Goal: Transaction & Acquisition: Purchase product/service

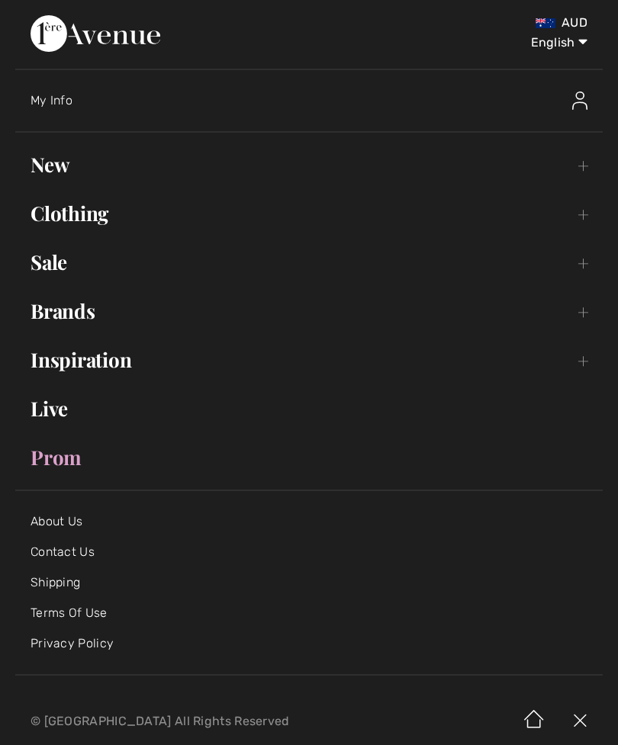
click at [579, 96] on img at bounding box center [579, 100] width 15 height 18
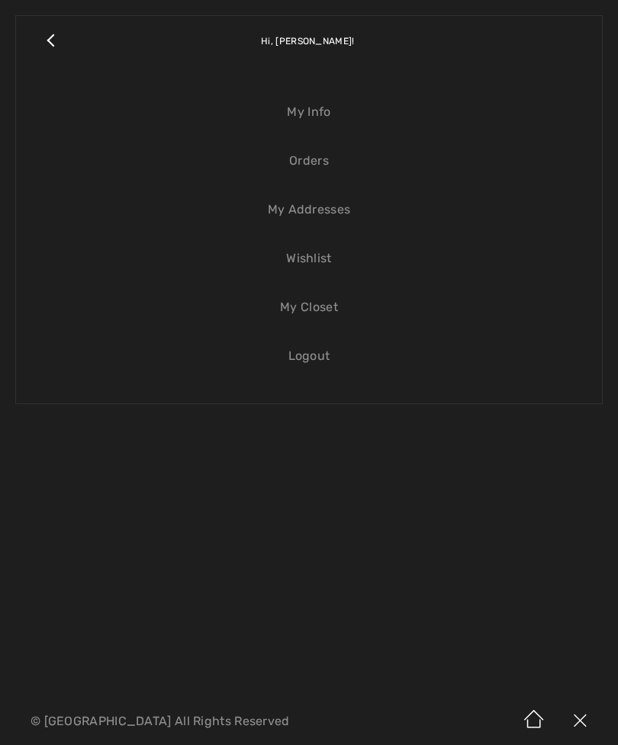
click at [316, 244] on link "Wishlist" at bounding box center [308, 259] width 555 height 34
click at [297, 256] on link "Wishlist" at bounding box center [308, 259] width 555 height 34
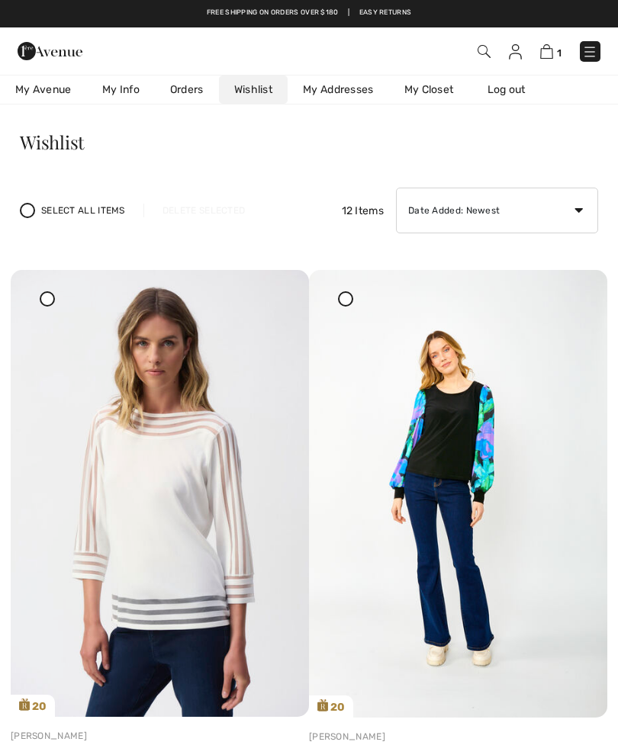
click at [465, 510] on img at bounding box center [458, 494] width 298 height 448
click at [458, 528] on img at bounding box center [458, 494] width 298 height 448
click at [458, 525] on img at bounding box center [458, 494] width 298 height 448
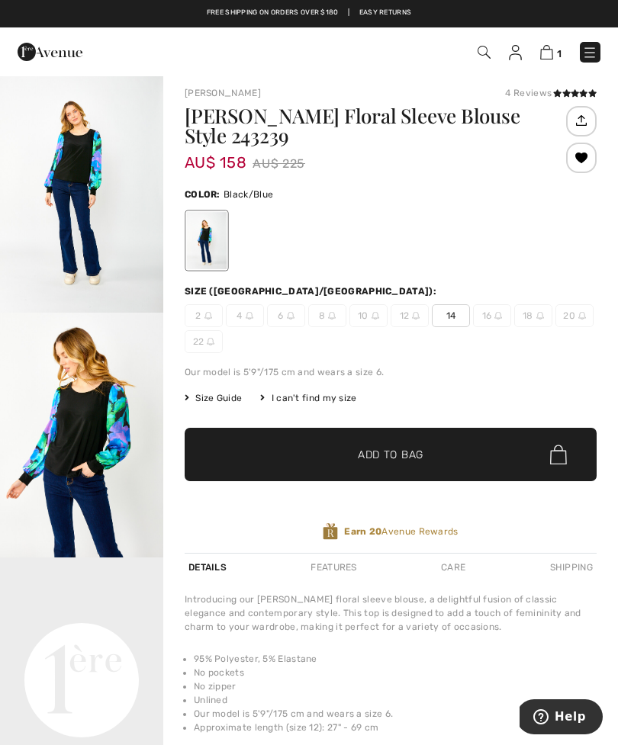
scroll to position [6, 0]
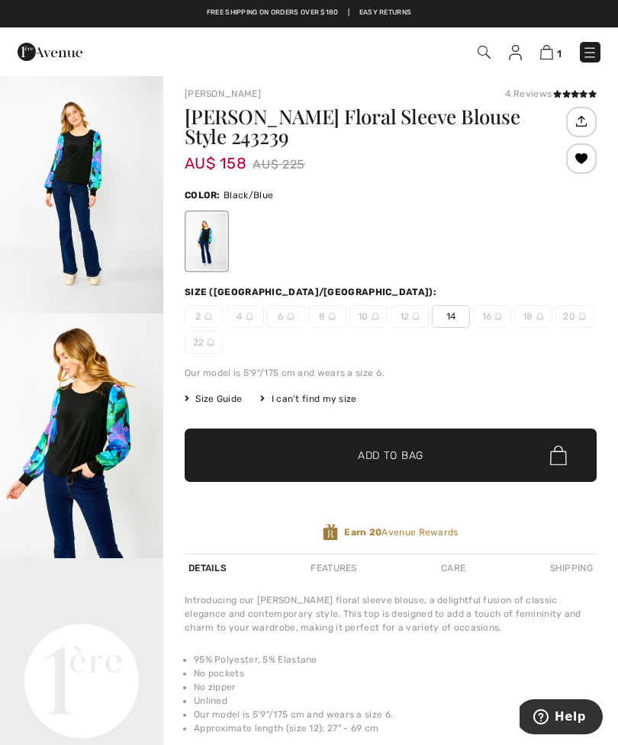
click at [452, 313] on span "14" at bounding box center [451, 316] width 38 height 23
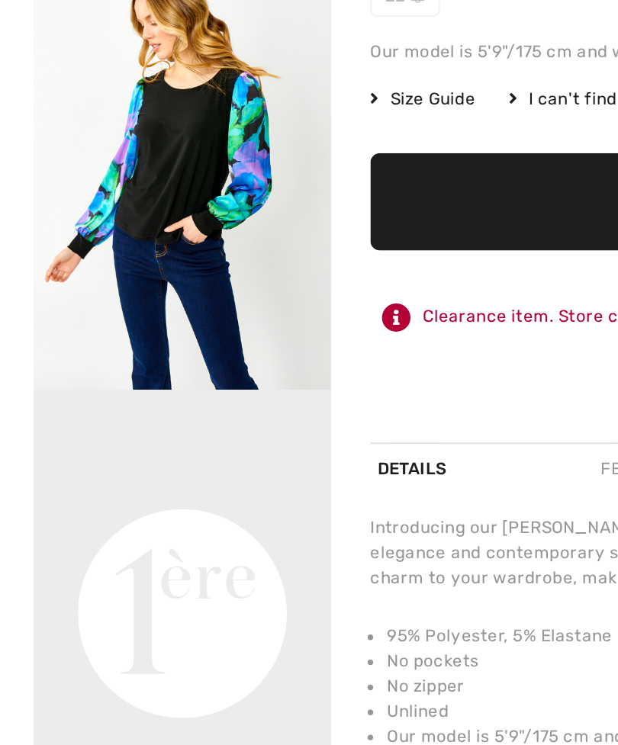
scroll to position [42, 0]
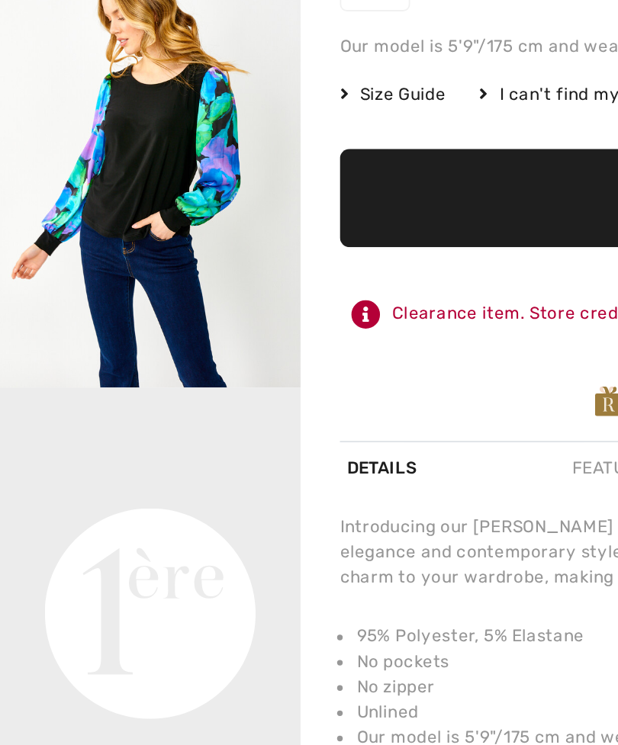
click at [93, 278] on img "2 / 5" at bounding box center [81, 400] width 163 height 245
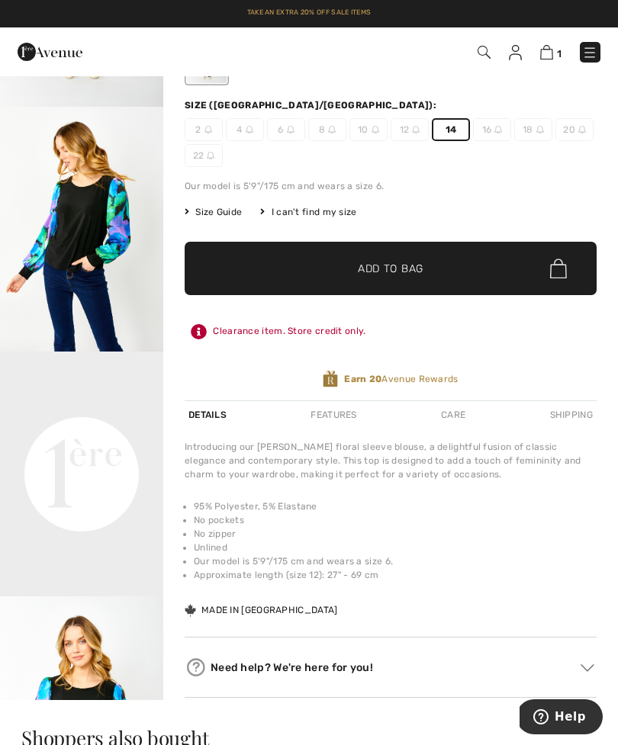
scroll to position [22, 0]
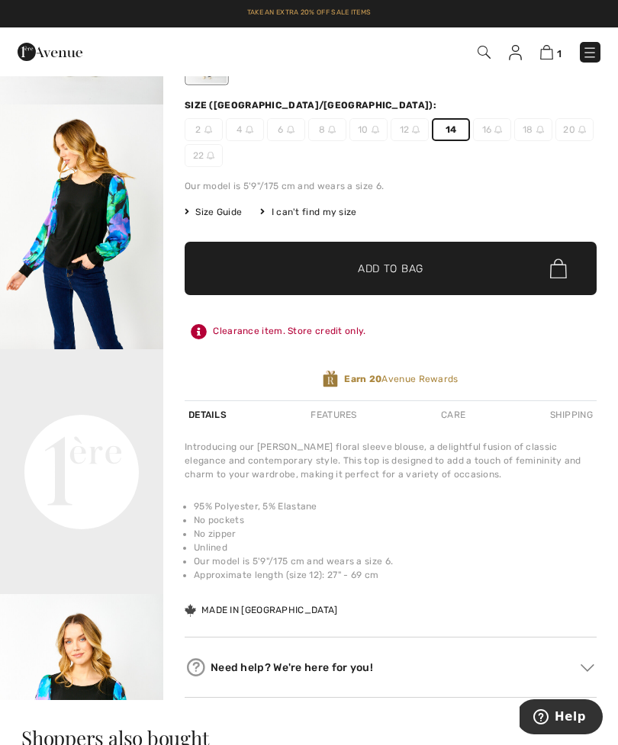
click at [109, 431] on video "Your browser does not support the video tag." at bounding box center [81, 390] width 163 height 82
click at [111, 431] on video "Your browser does not support the video tag." at bounding box center [81, 390] width 163 height 82
click at [118, 431] on video "Your browser does not support the video tag." at bounding box center [81, 390] width 163 height 82
click at [108, 431] on video "Your browser does not support the video tag." at bounding box center [81, 390] width 163 height 82
click at [119, 431] on video "Your browser does not support the video tag." at bounding box center [81, 390] width 163 height 82
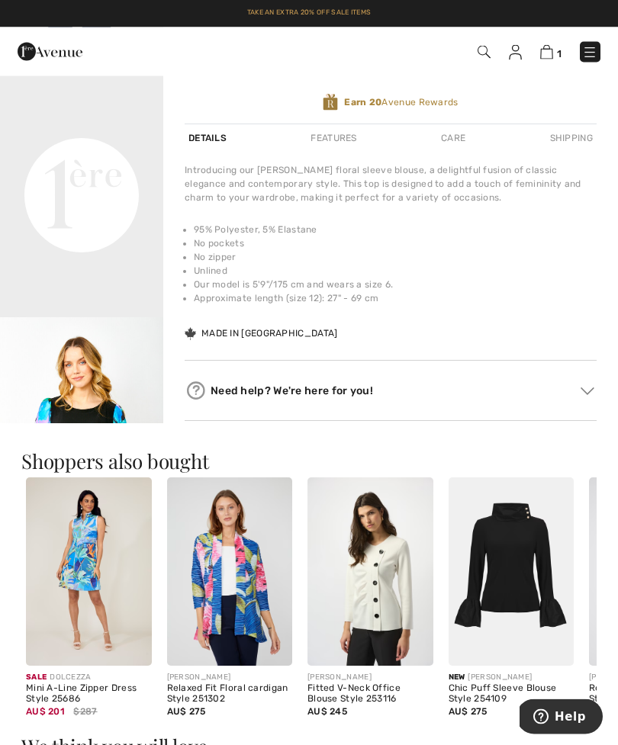
scroll to position [461, 0]
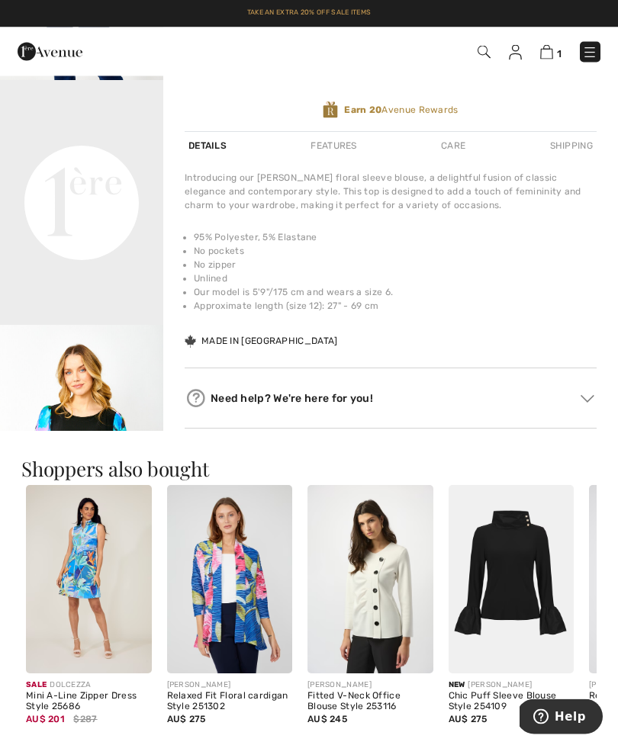
click at [94, 414] on img "3 / 5" at bounding box center [81, 448] width 163 height 245
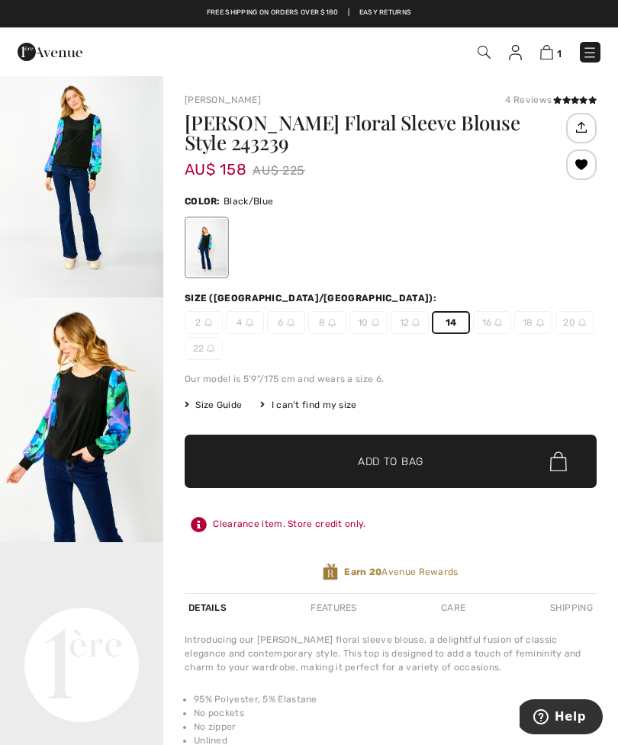
click at [455, 486] on span "✔ Added to Bag Add to Bag" at bounding box center [391, 461] width 412 height 53
click at [454, 457] on span "✔ Added to Bag Add to Bag" at bounding box center [391, 461] width 412 height 53
click at [546, 55] on img at bounding box center [544, 52] width 13 height 14
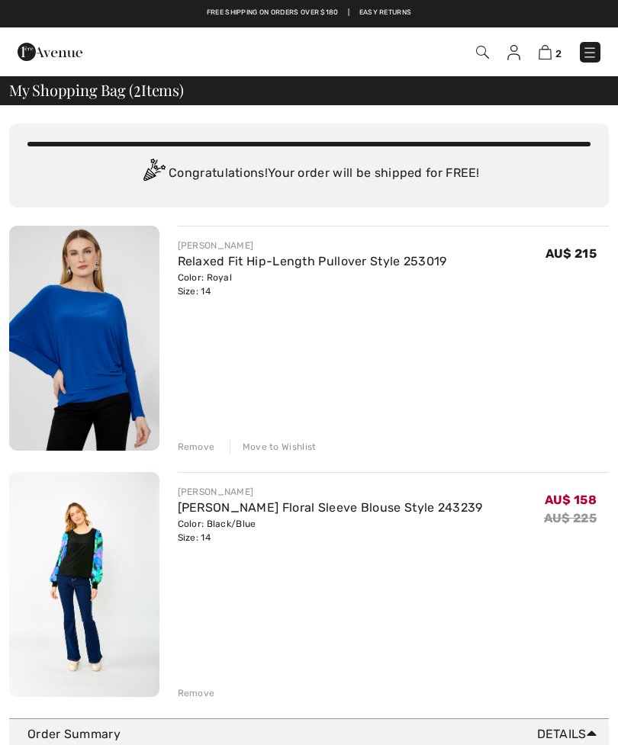
click at [338, 364] on div "FRANK LYMAN Relaxed Fit Hip-Length Pullover Style 253019 Color: Royal Size: 14 …" at bounding box center [394, 340] width 432 height 228
click at [196, 445] on div "Remove" at bounding box center [196, 447] width 37 height 14
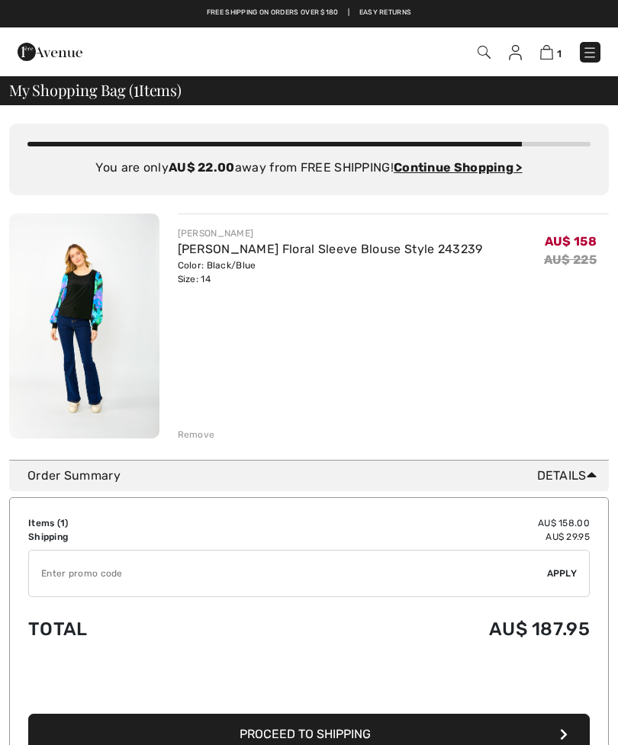
click at [240, 572] on input "TEXT" at bounding box center [288, 573] width 518 height 46
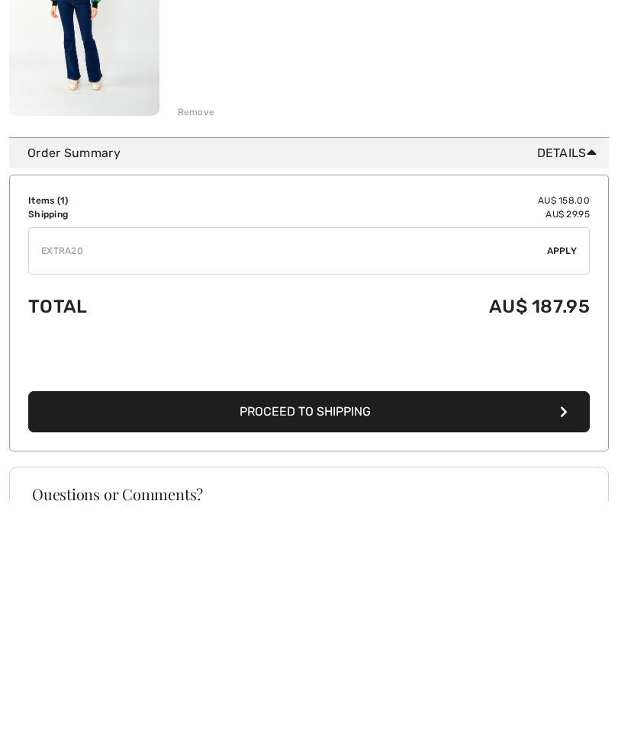
type input "EXTRA20"
click at [565, 488] on span "Apply" at bounding box center [562, 495] width 30 height 14
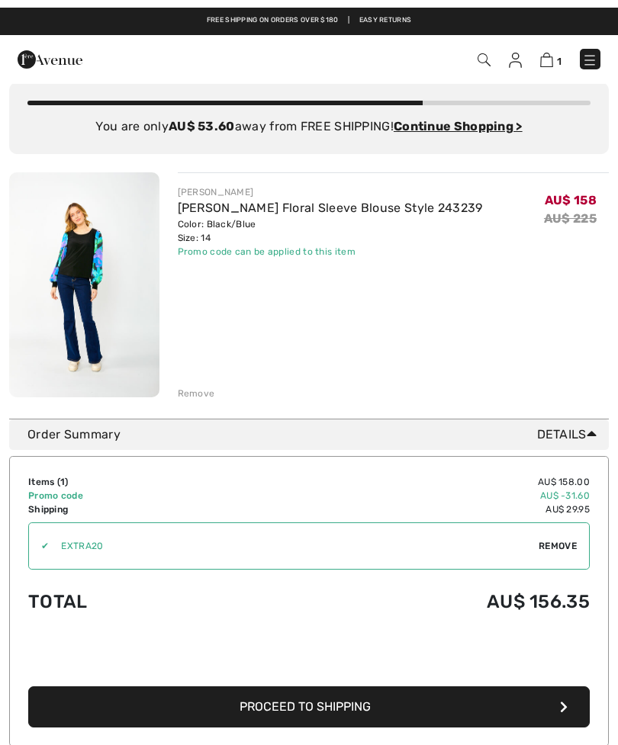
scroll to position [0, 0]
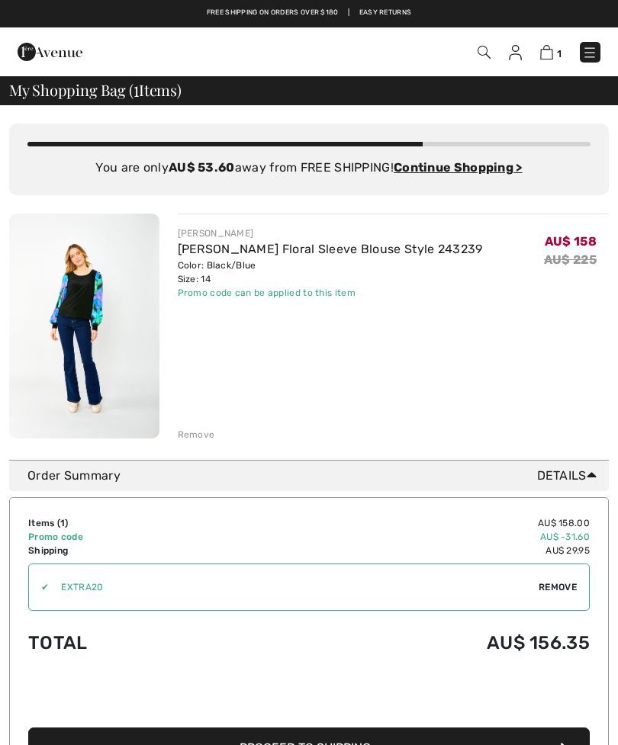
click at [88, 368] on img at bounding box center [84, 325] width 150 height 225
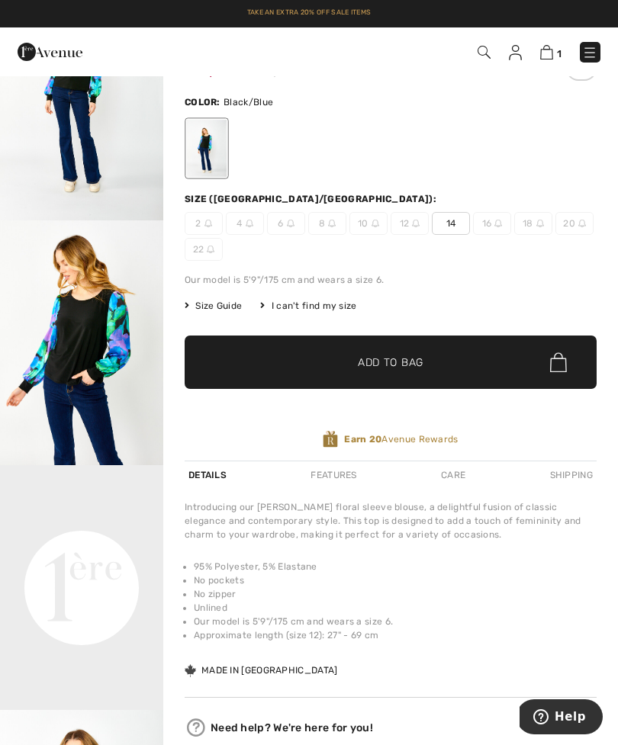
scroll to position [98, 0]
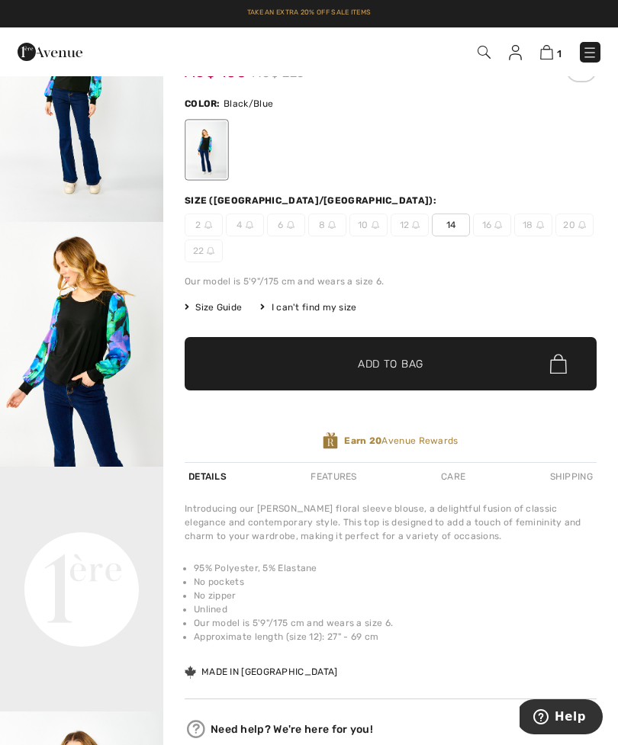
click at [545, 51] on img at bounding box center [546, 52] width 13 height 14
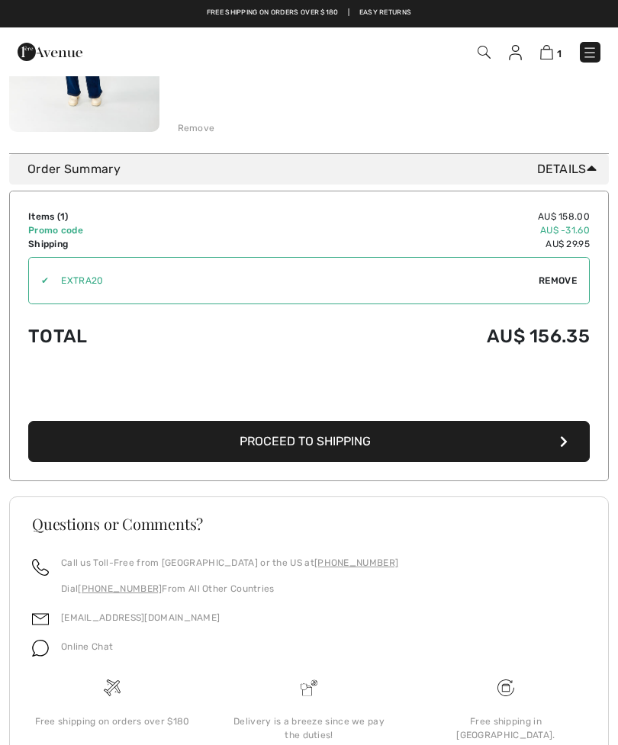
scroll to position [317, 0]
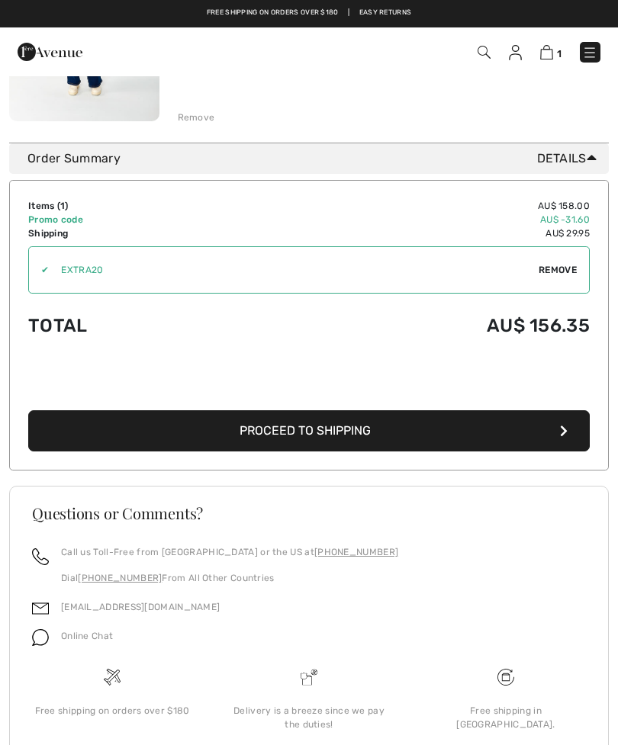
click at [426, 432] on button "Proceed to Shipping" at bounding box center [308, 430] width 561 height 41
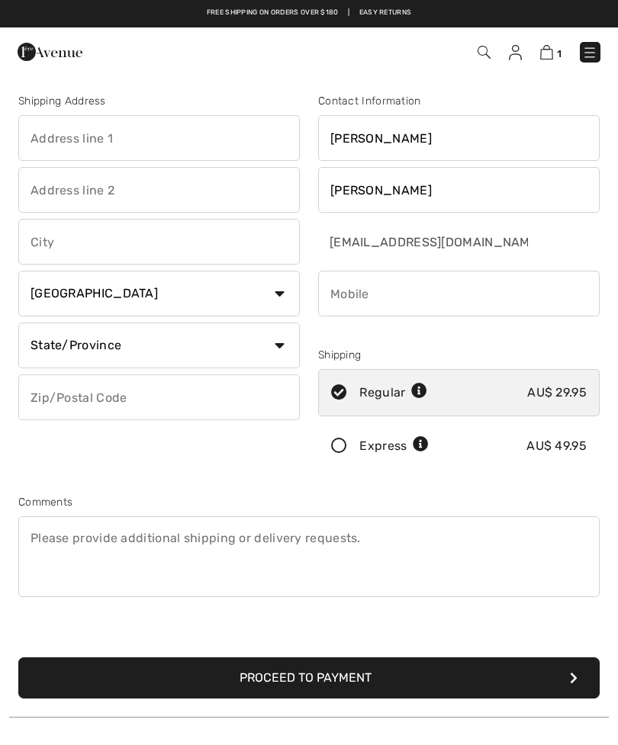
click at [450, 298] on input "phone" at bounding box center [458, 294] width 281 height 46
type input "0434360276"
click at [421, 388] on icon at bounding box center [419, 392] width 16 height 16
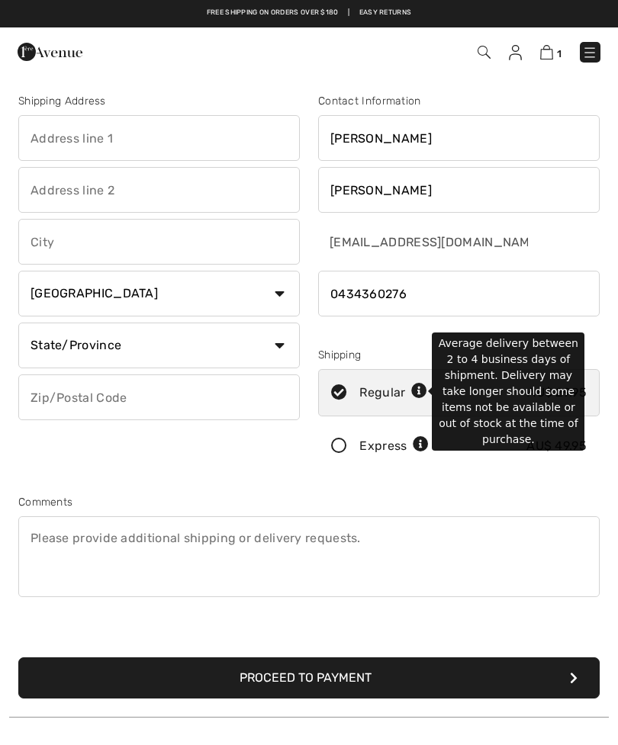
radio input "true"
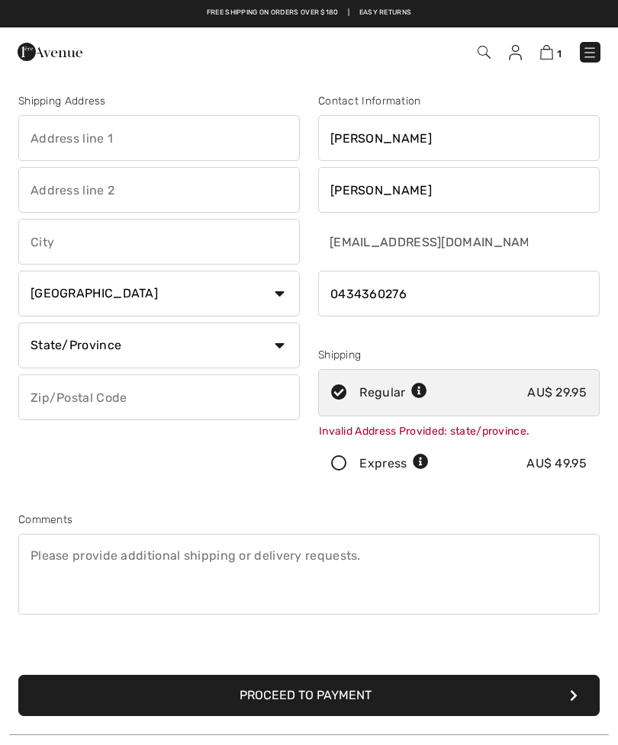
click at [190, 486] on div "Shipping Address Country Canada United States Afghanistan Aland Islands Albania…" at bounding box center [159, 293] width 300 height 400
click at [68, 133] on input "text" at bounding box center [158, 138] width 281 height 46
click at [50, 185] on input "text" at bounding box center [158, 190] width 281 height 46
type input "Unit 1"
click at [64, 242] on input "text" at bounding box center [158, 242] width 281 height 46
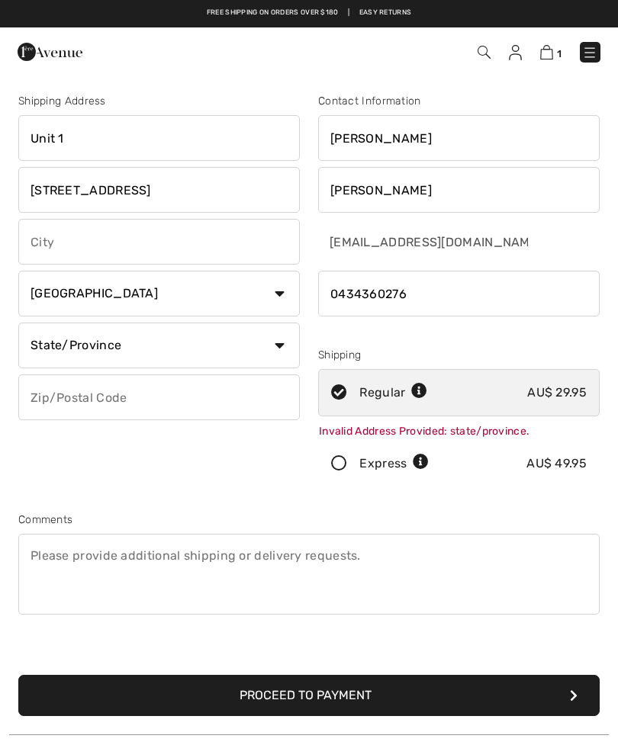
type input "2a Booralie Rd"
click at [277, 287] on select "Country Canada United States Afghanistan Aland Islands Albania Algeria American…" at bounding box center [158, 294] width 281 height 46
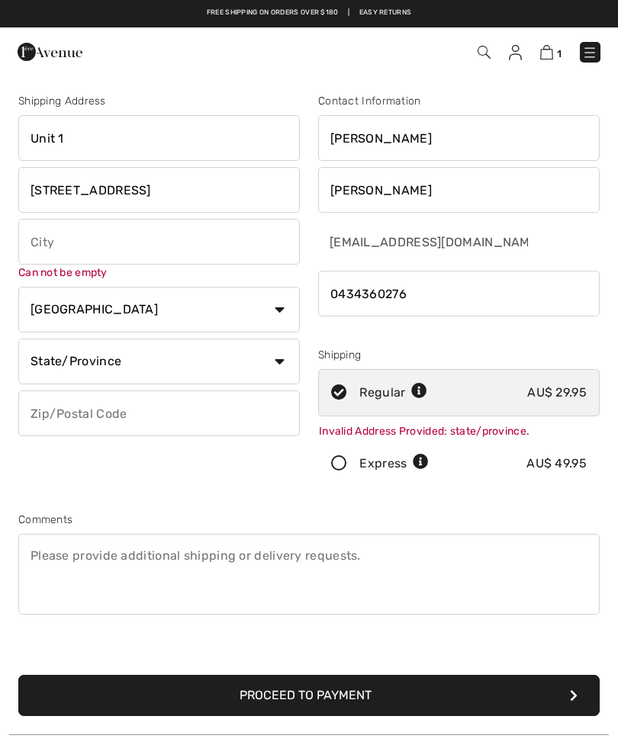
select select "AU"
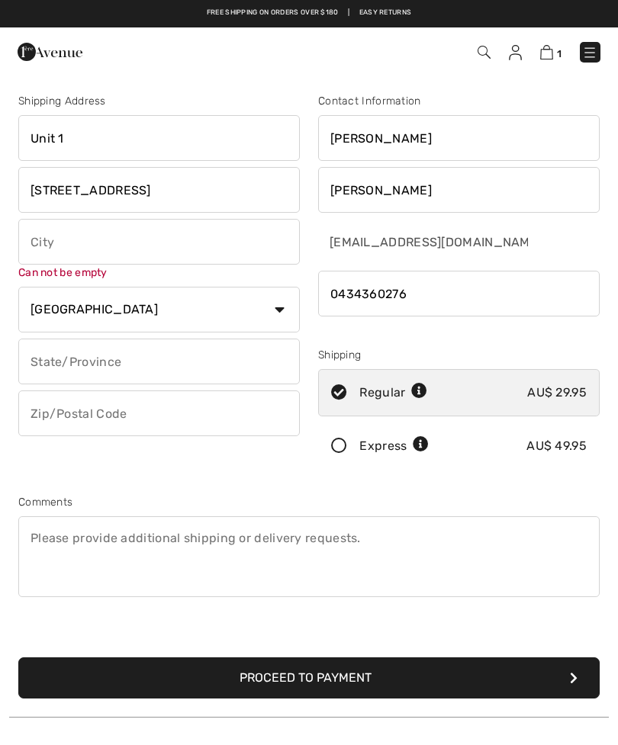
click at [201, 367] on input "text" at bounding box center [158, 362] width 281 height 46
type input "NSW"
click at [180, 413] on input "text" at bounding box center [158, 413] width 281 height 46
type input "2084"
click at [147, 240] on input "text" at bounding box center [158, 242] width 281 height 46
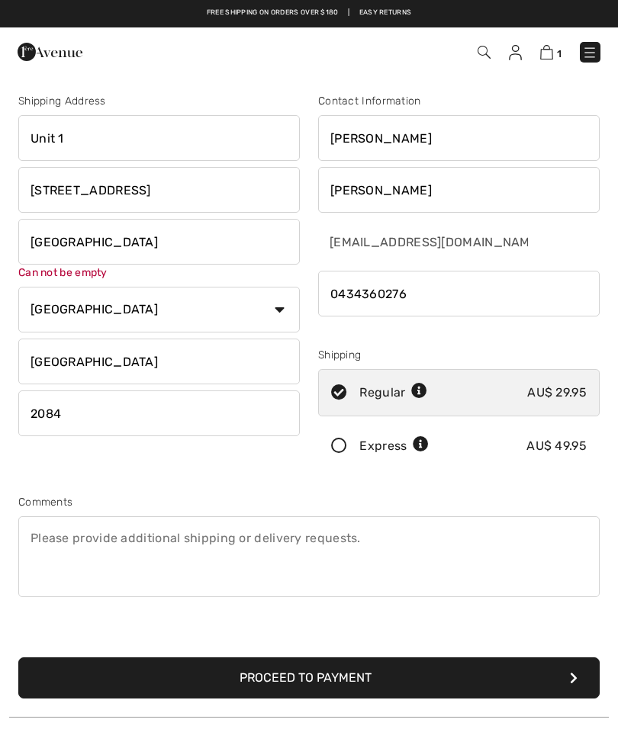
type input "Terrey Hills"
click at [430, 391] on input "radio" at bounding box center [433, 393] width 10 height 46
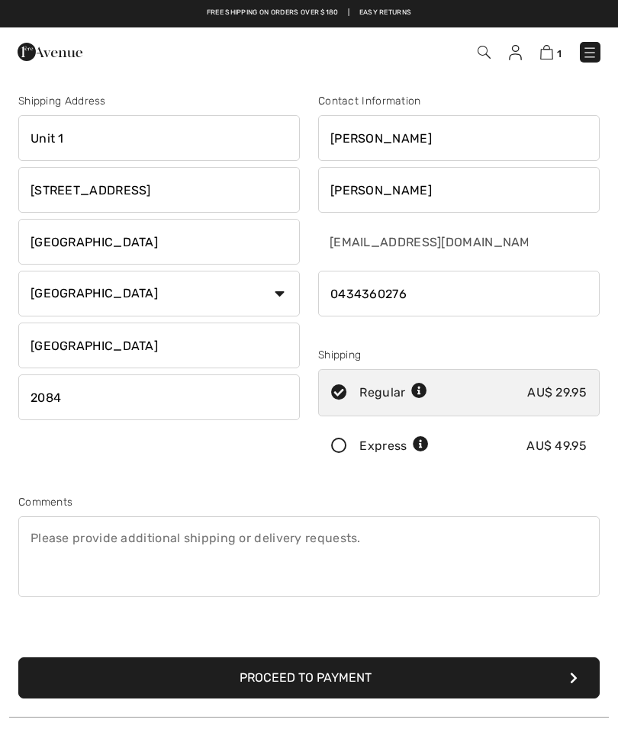
click at [425, 390] on icon at bounding box center [419, 392] width 16 height 16
click at [420, 391] on icon at bounding box center [419, 392] width 16 height 16
click at [411, 396] on div "Regular" at bounding box center [393, 393] width 68 height 18
radio input "true"
click at [584, 55] on img at bounding box center [589, 52] width 15 height 15
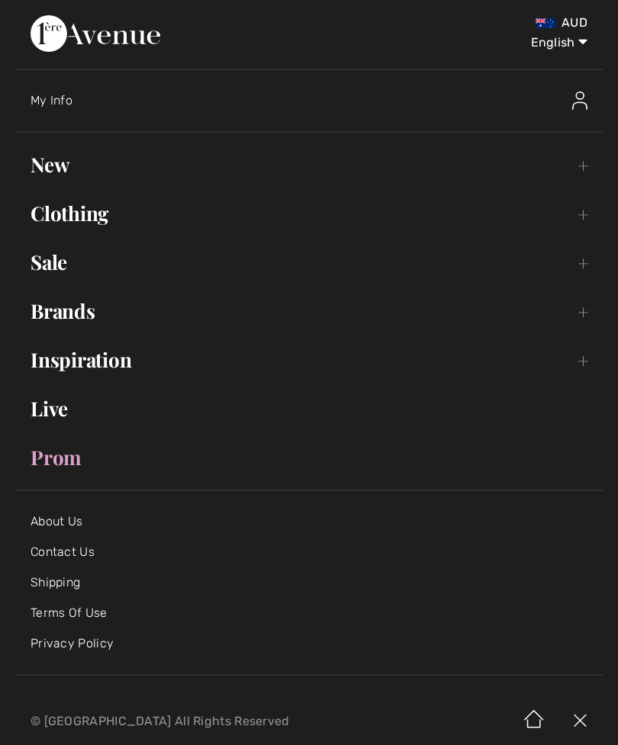
click at [573, 104] on img at bounding box center [579, 100] width 15 height 18
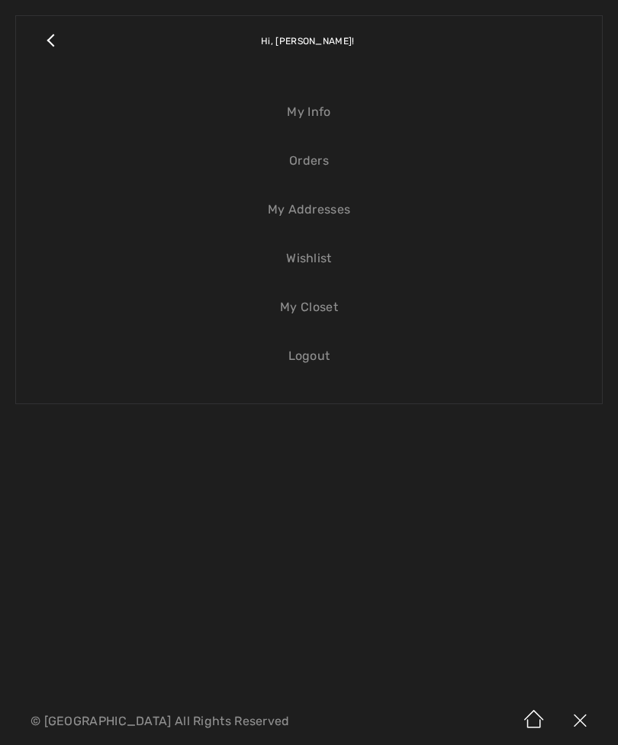
click at [314, 258] on link "Wishlist" at bounding box center [308, 259] width 555 height 34
click at [308, 256] on link "Wishlist" at bounding box center [308, 259] width 555 height 34
click at [316, 258] on link "Wishlist" at bounding box center [308, 259] width 555 height 34
click at [312, 259] on link "Wishlist" at bounding box center [308, 259] width 555 height 34
click at [308, 263] on link "Wishlist" at bounding box center [308, 259] width 555 height 34
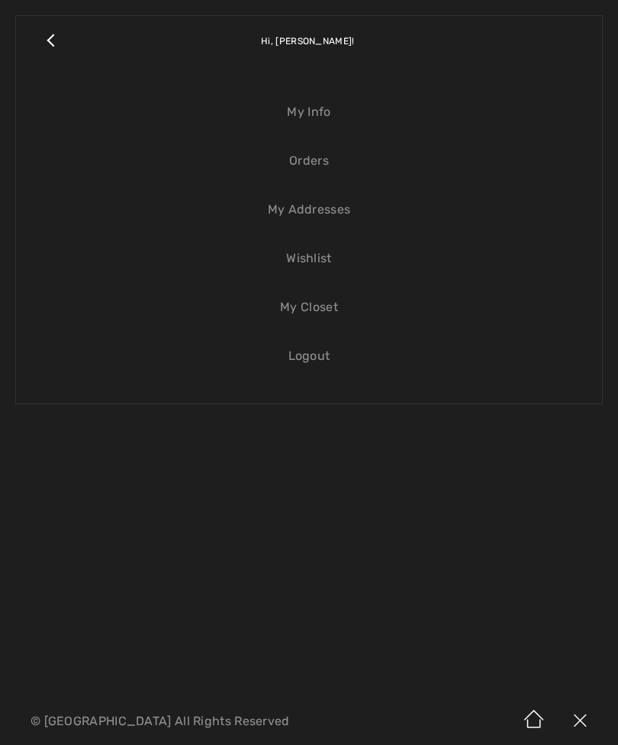
click at [315, 252] on link "Wishlist" at bounding box center [308, 259] width 555 height 34
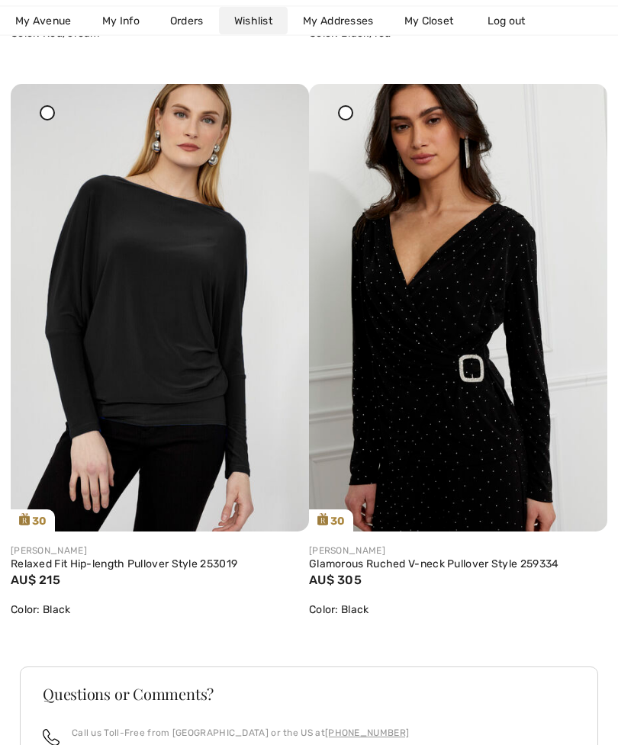
scroll to position [3083, 0]
click at [348, 111] on icon at bounding box center [345, 112] width 6 height 6
click at [458, 470] on img at bounding box center [458, 308] width 298 height 448
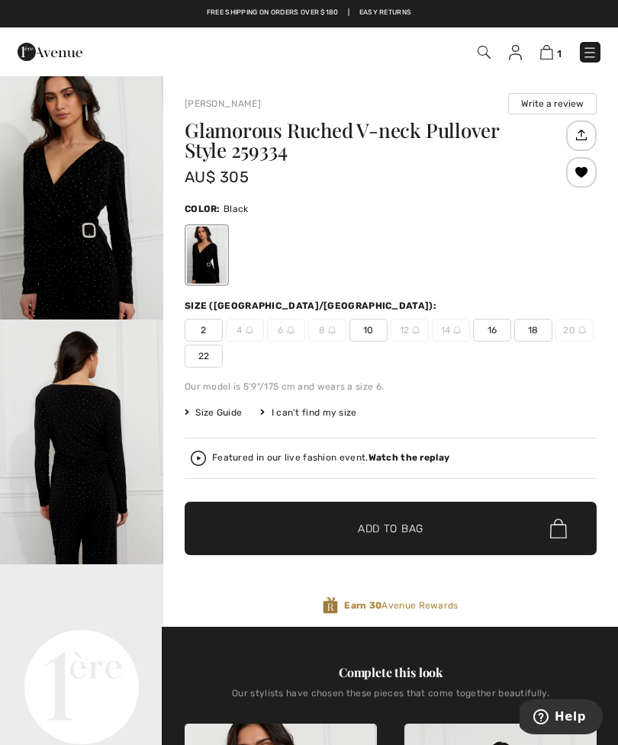
click at [547, 48] on img at bounding box center [546, 52] width 13 height 14
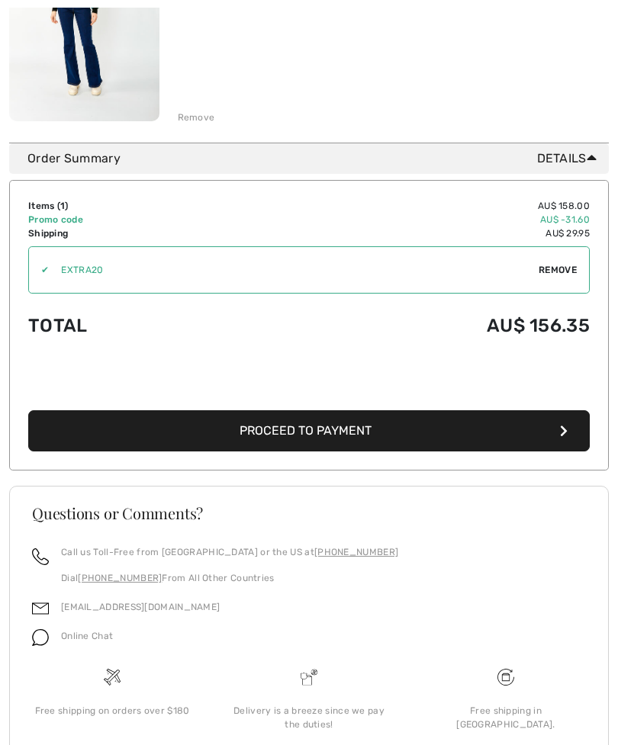
scroll to position [317, 0]
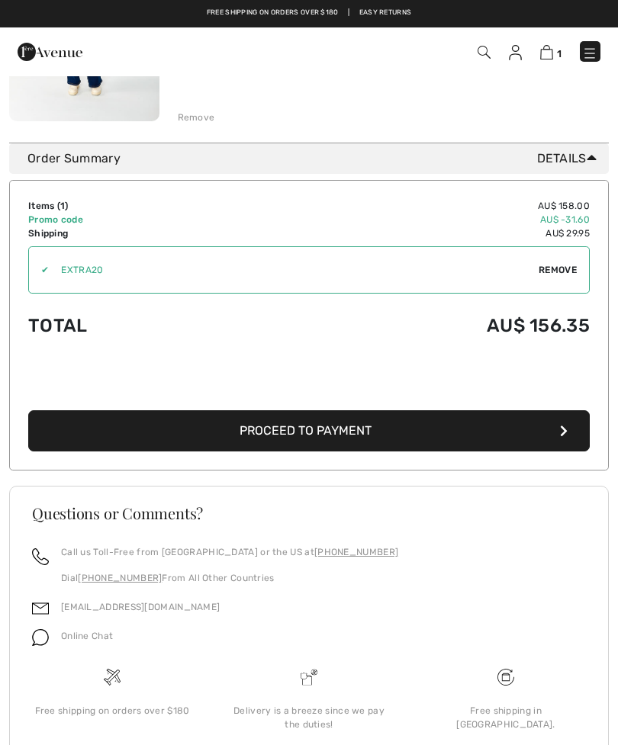
click at [464, 425] on button "Proceed to Payment" at bounding box center [308, 430] width 561 height 41
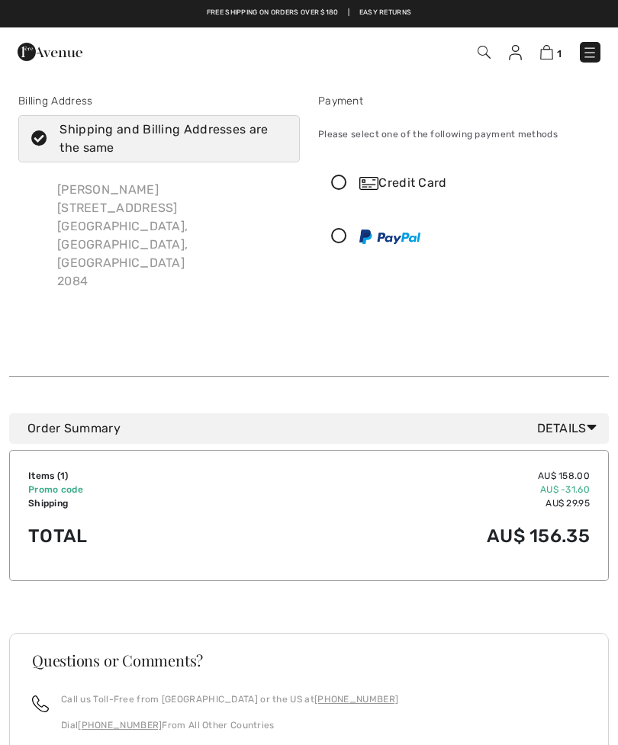
click at [342, 180] on icon at bounding box center [339, 183] width 40 height 16
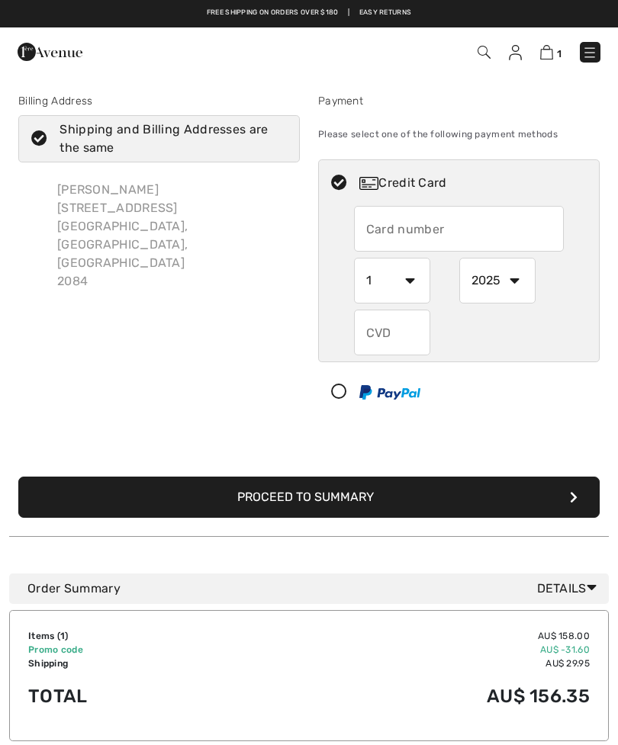
click at [432, 228] on input "text" at bounding box center [459, 229] width 210 height 46
type input "5163202039695352"
click at [407, 286] on select "1 2 3 4 5 6 7 8 9 10 11 12" at bounding box center [392, 281] width 76 height 46
select select "5"
click at [512, 282] on select "2025 2026 2027 2028 2029 2030 2031 2032 2033 2034 2035" at bounding box center [497, 281] width 76 height 46
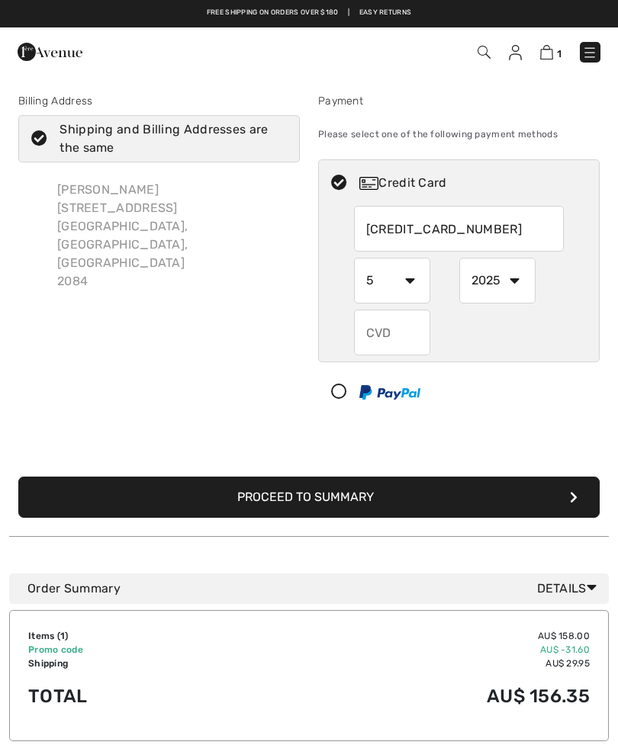
select select "2029"
click at [378, 336] on input "text" at bounding box center [392, 333] width 76 height 46
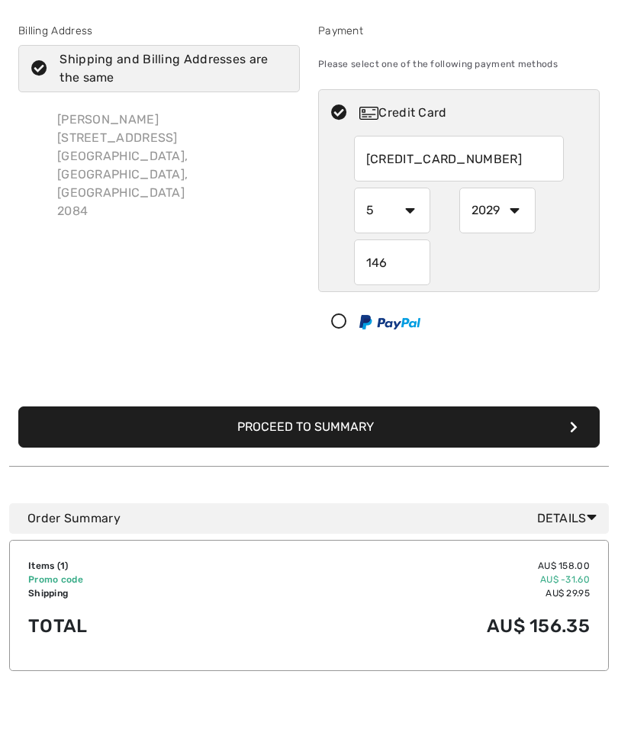
type input "146"
click at [391, 477] on button "Proceed to Summary" at bounding box center [308, 497] width 581 height 41
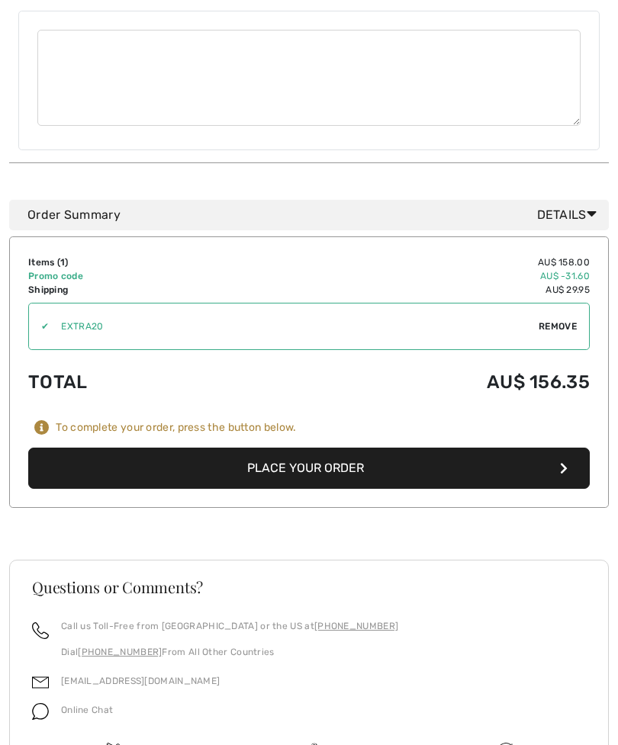
scroll to position [701, 0]
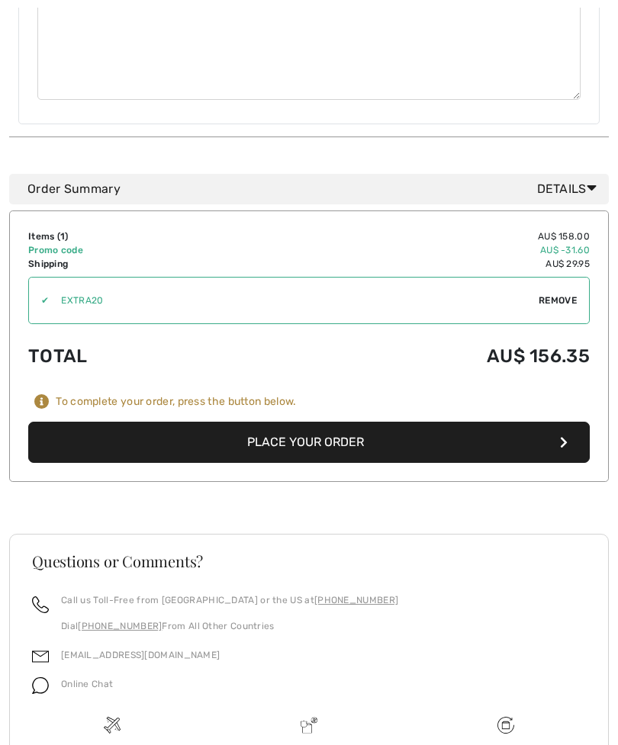
click at [391, 422] on button "Place Your Order" at bounding box center [308, 442] width 561 height 41
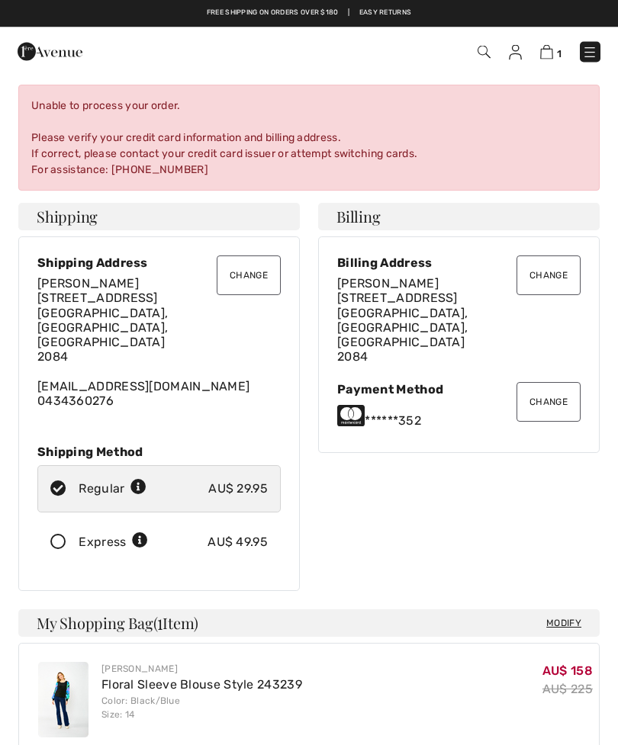
scroll to position [0, 0]
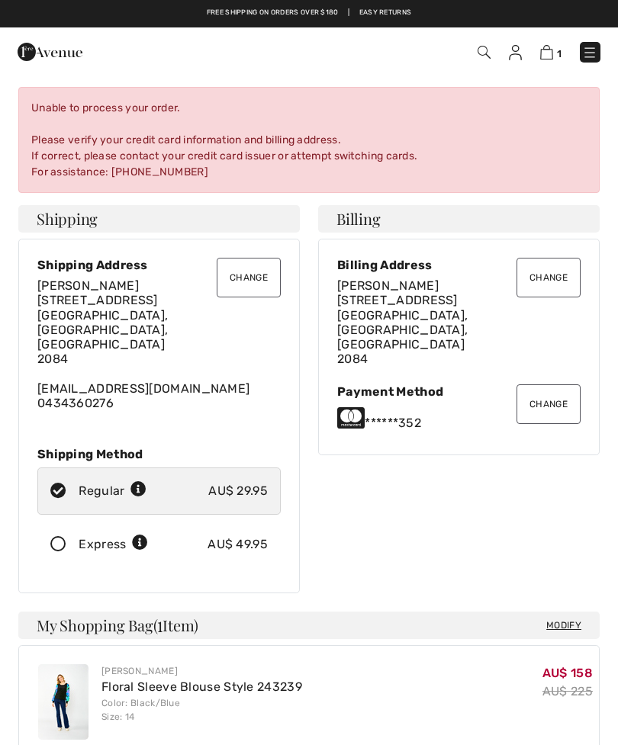
click at [556, 384] on button "Change" at bounding box center [548, 404] width 64 height 40
click at [550, 387] on button "Change" at bounding box center [548, 404] width 64 height 40
click at [537, 384] on button "Change" at bounding box center [548, 404] width 64 height 40
click at [384, 384] on div "Payment Method" at bounding box center [458, 391] width 243 height 14
click at [387, 406] on div "******352" at bounding box center [458, 418] width 243 height 24
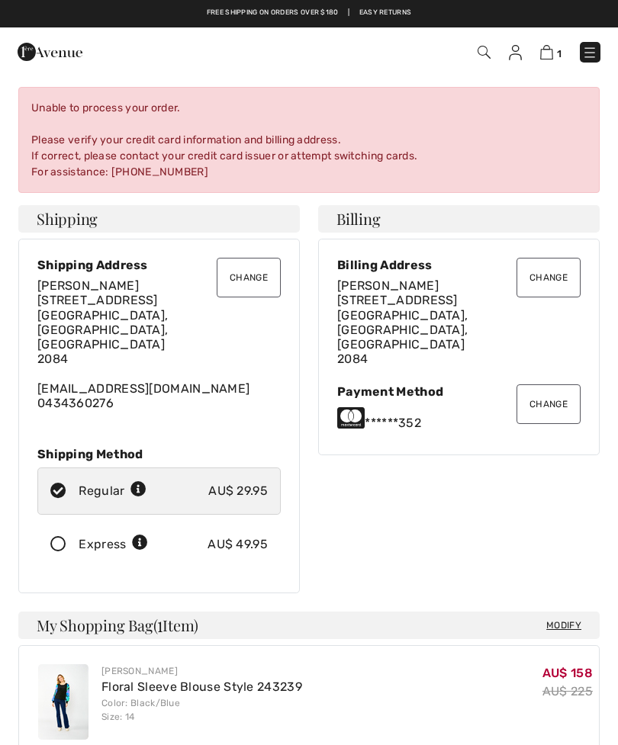
click at [384, 406] on div "******352" at bounding box center [458, 418] width 243 height 24
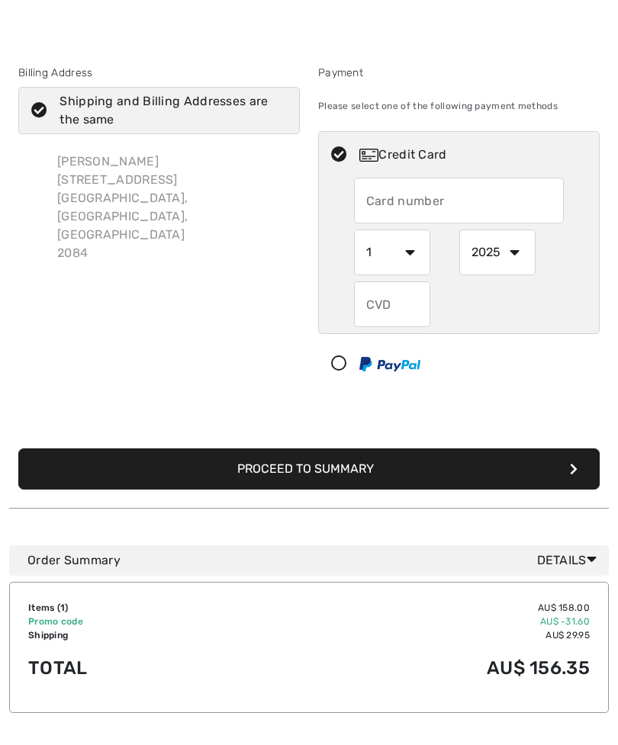
click at [418, 190] on input "text" at bounding box center [459, 201] width 210 height 46
radio input "true"
type input "5163202039695352"
click at [411, 261] on select "1 2 3 4 5 6 7 8 9 10 11 12" at bounding box center [392, 252] width 76 height 46
radio input "true"
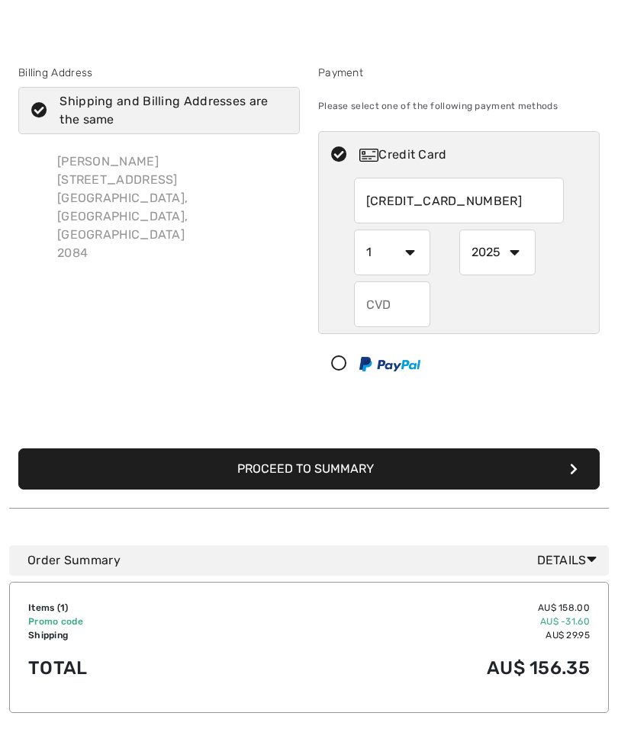
select select "5"
click at [504, 258] on select "2025 2026 2027 2028 2029 2030 2031 2032 2033 2034 2035" at bounding box center [497, 252] width 76 height 46
radio input "true"
select select "2029"
click at [385, 304] on input "text" at bounding box center [392, 304] width 76 height 46
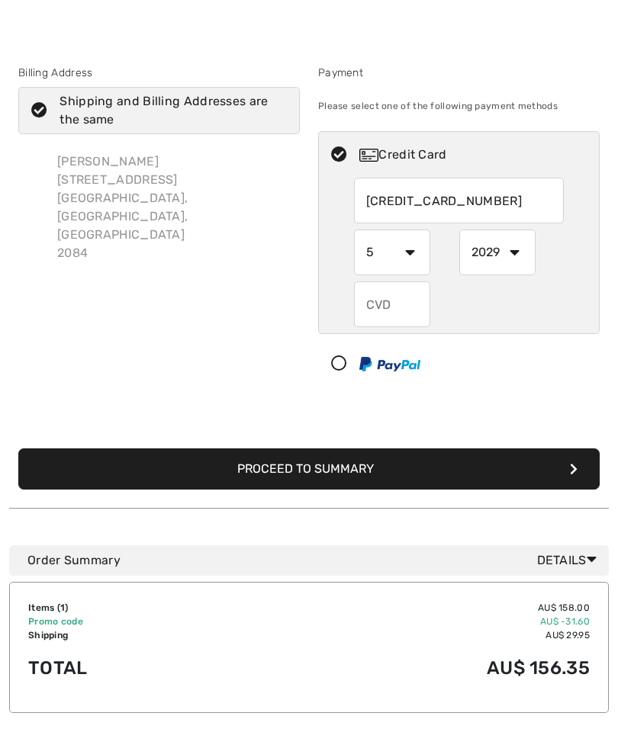
radio input "true"
type input "607"
click at [415, 467] on button "Proceed to Summary" at bounding box center [308, 468] width 581 height 41
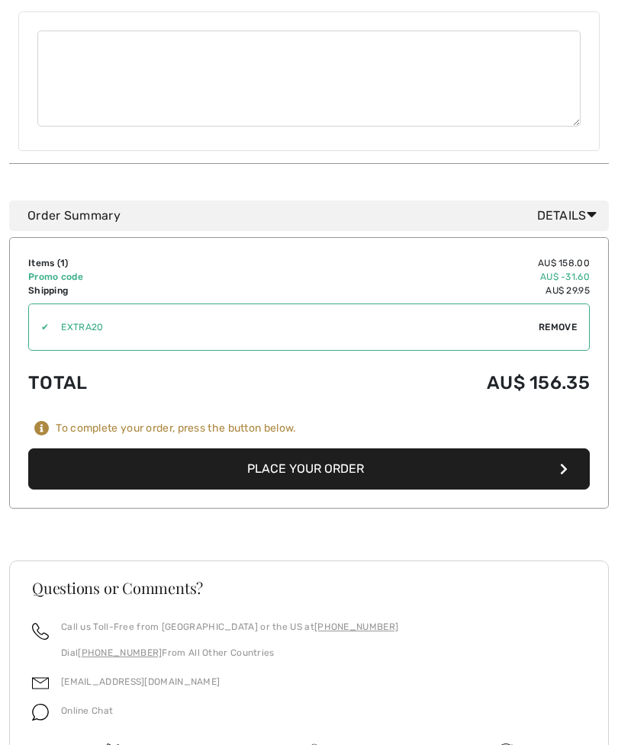
scroll to position [682, 0]
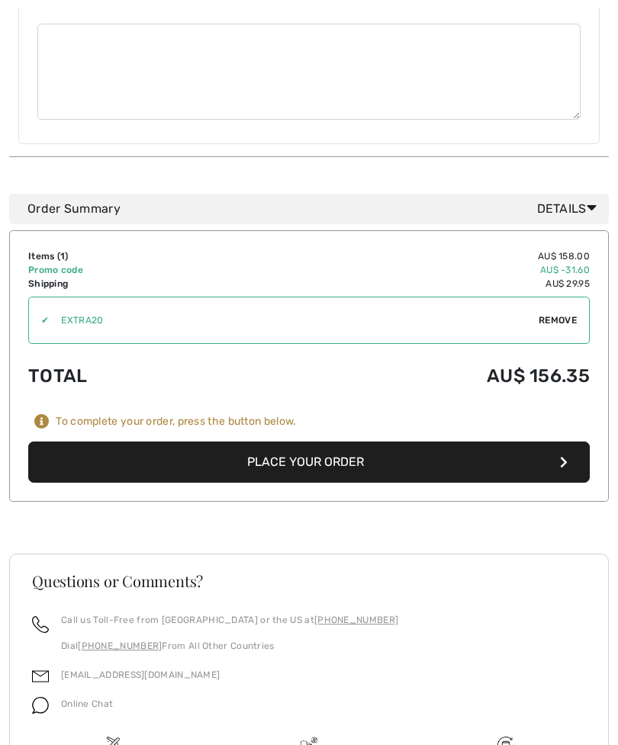
click at [397, 441] on button "Place Your Order" at bounding box center [308, 461] width 561 height 41
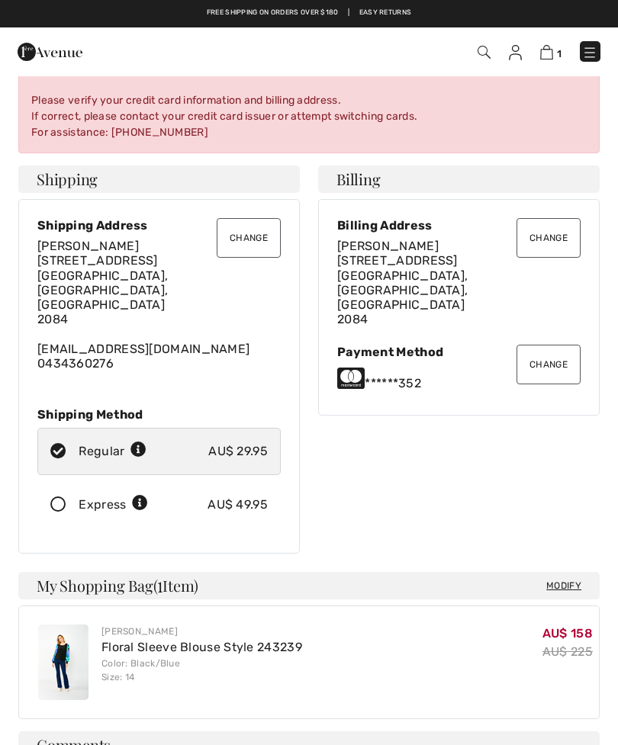
scroll to position [0, 0]
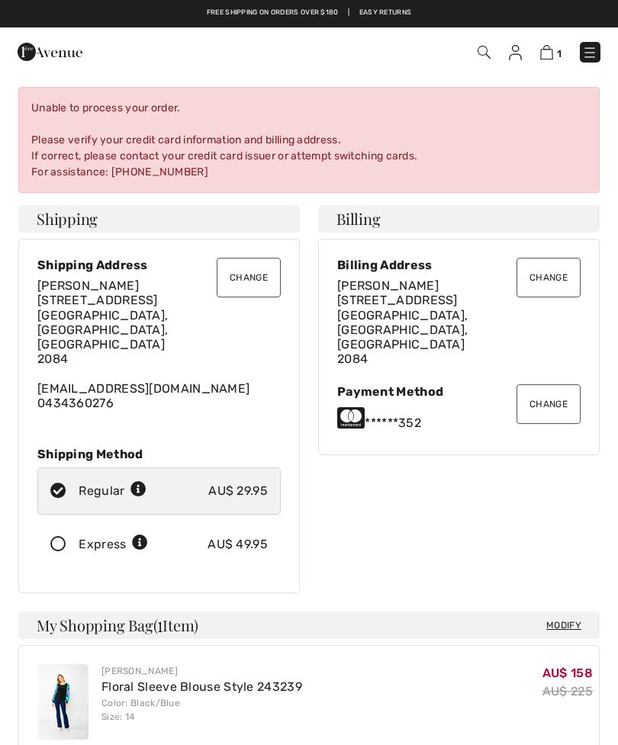
click at [543, 278] on button "Change" at bounding box center [548, 278] width 64 height 40
click at [551, 281] on button "Change" at bounding box center [548, 278] width 64 height 40
click at [560, 273] on button "Change" at bounding box center [548, 278] width 64 height 40
click at [554, 276] on button "Change" at bounding box center [548, 278] width 64 height 40
click at [549, 278] on button "Change" at bounding box center [548, 278] width 64 height 40
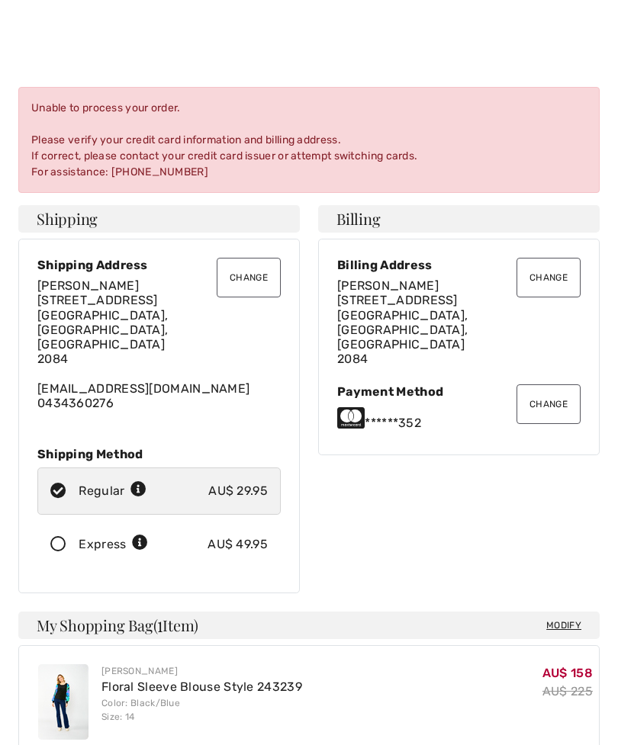
click at [516, 258] on button "Change" at bounding box center [548, 278] width 64 height 40
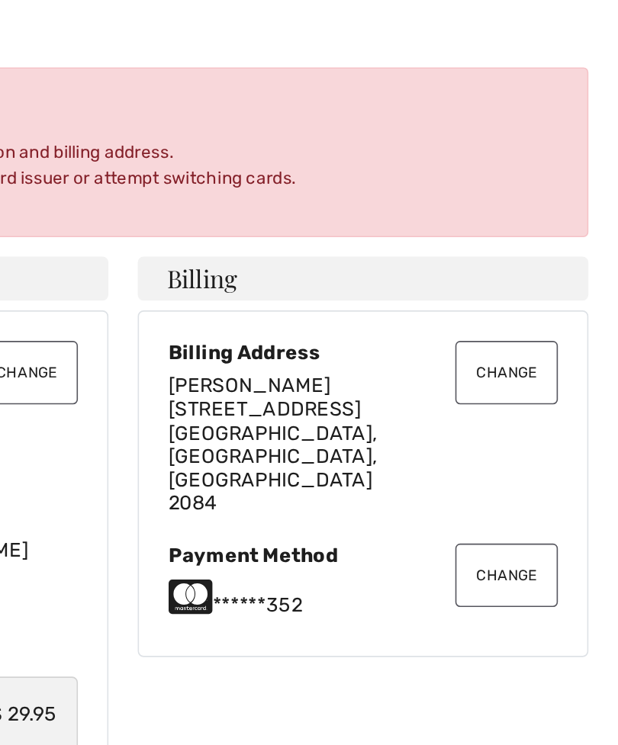
click at [516, 258] on button "Change" at bounding box center [548, 278] width 64 height 40
click at [337, 293] on span "Unit 1, 2A Booralie Rd Terrey Hills, NSW, AU 2084" at bounding box center [402, 329] width 130 height 73
click at [516, 258] on button "Change" at bounding box center [548, 278] width 64 height 40
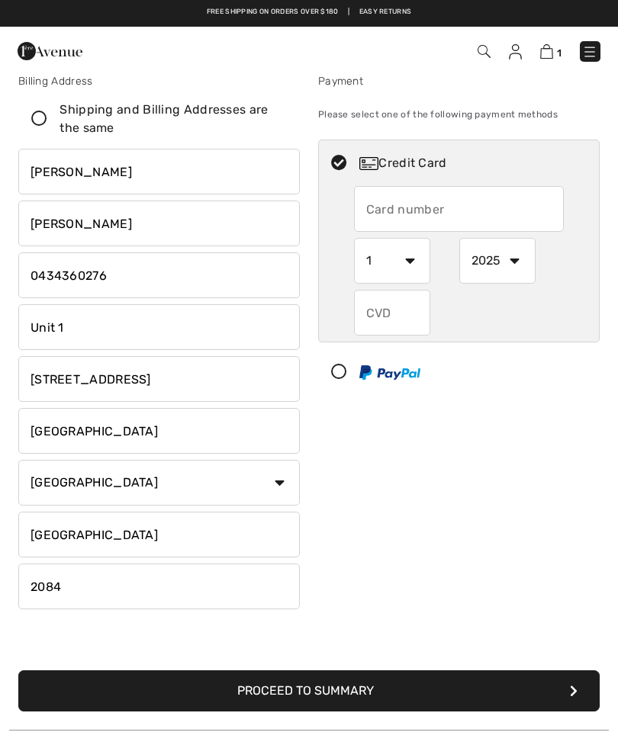
scroll to position [20, 0]
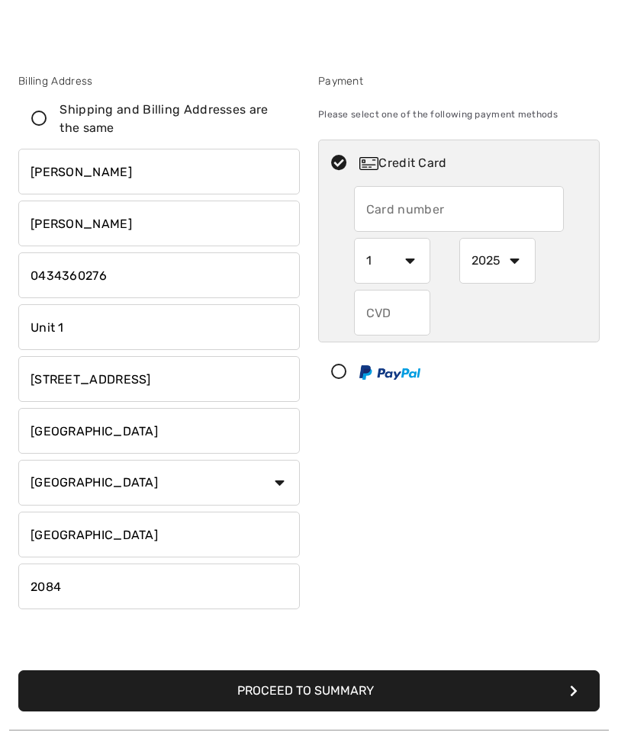
click at [428, 207] on input "text" at bounding box center [459, 209] width 210 height 46
radio input "true"
type input "[CREDIT_CARD_NUMBER]"
click at [402, 264] on select "1 2 3 4 5 6 7 8 9 10 11 12" at bounding box center [392, 261] width 76 height 46
radio input "true"
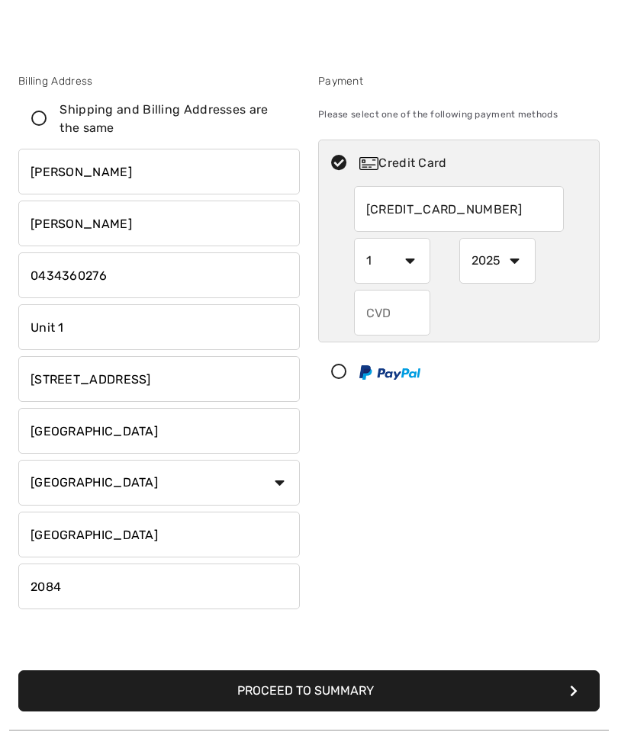
select select "5"
click at [513, 262] on select "2025 2026 2027 2028 2029 2030 2031 2032 2033 2034 2035" at bounding box center [497, 261] width 76 height 46
radio input "true"
select select "2029"
click at [392, 316] on input "text" at bounding box center [392, 313] width 76 height 46
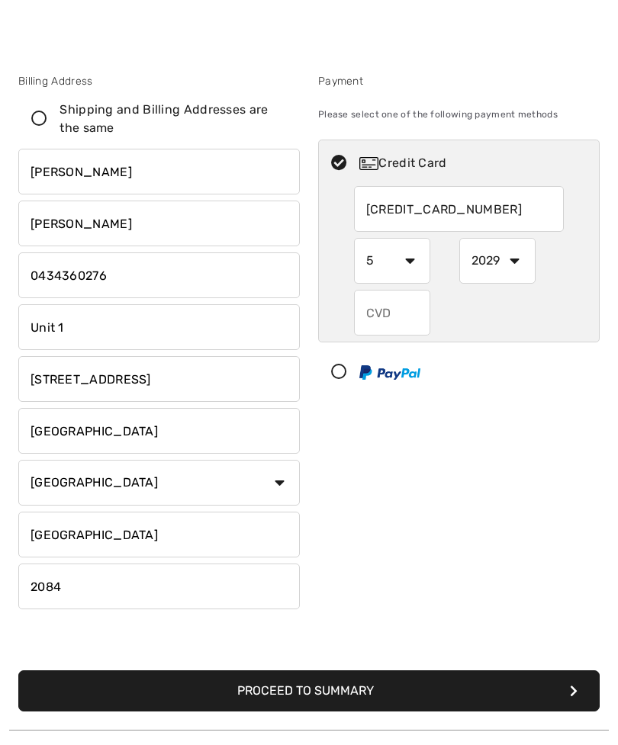
radio input "true"
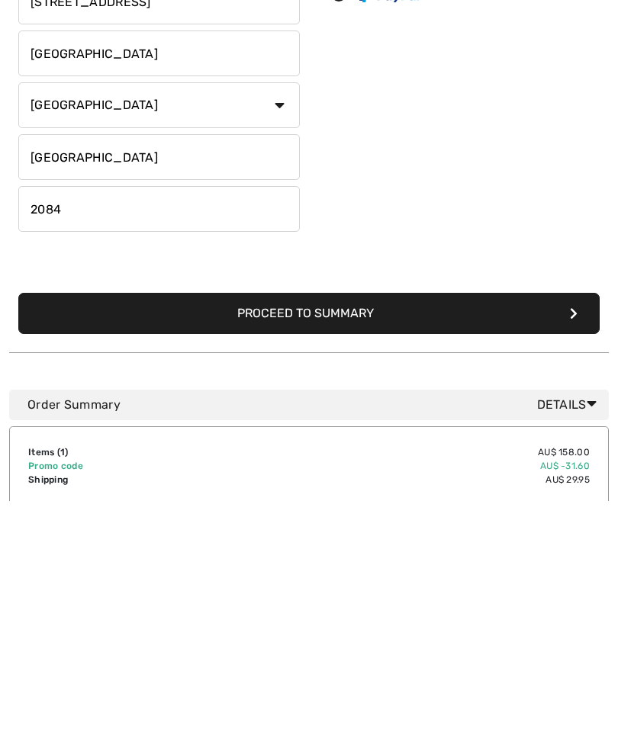
type input "607"
click at [400, 537] on button "Proceed to Summary" at bounding box center [308, 557] width 581 height 41
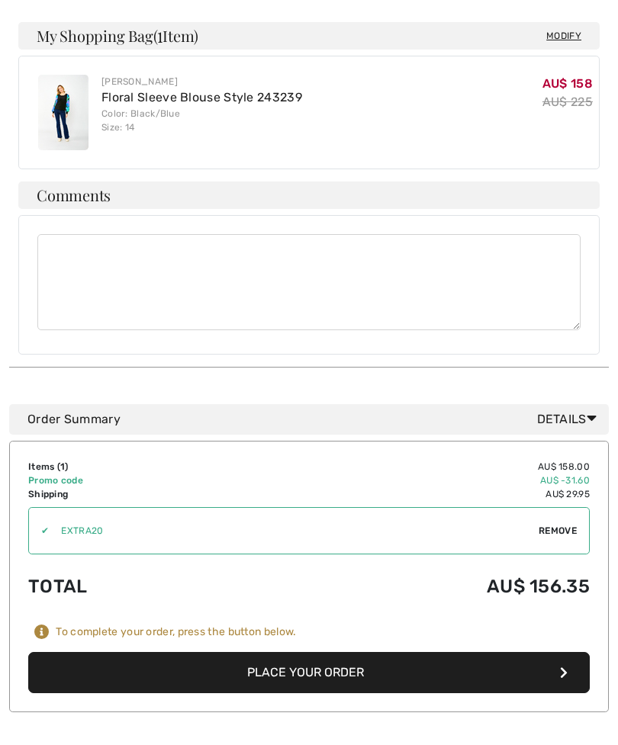
scroll to position [471, 0]
click at [352, 652] on button "Place Your Order" at bounding box center [308, 672] width 561 height 41
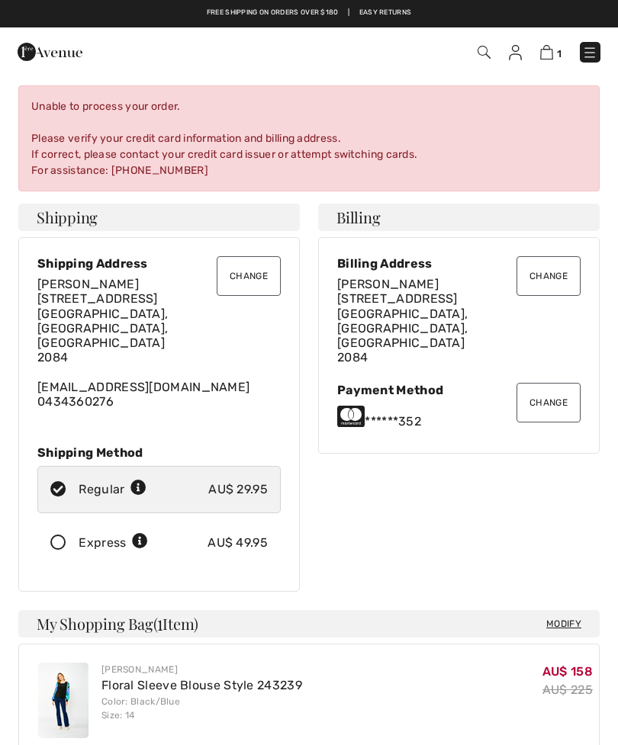
scroll to position [0, 0]
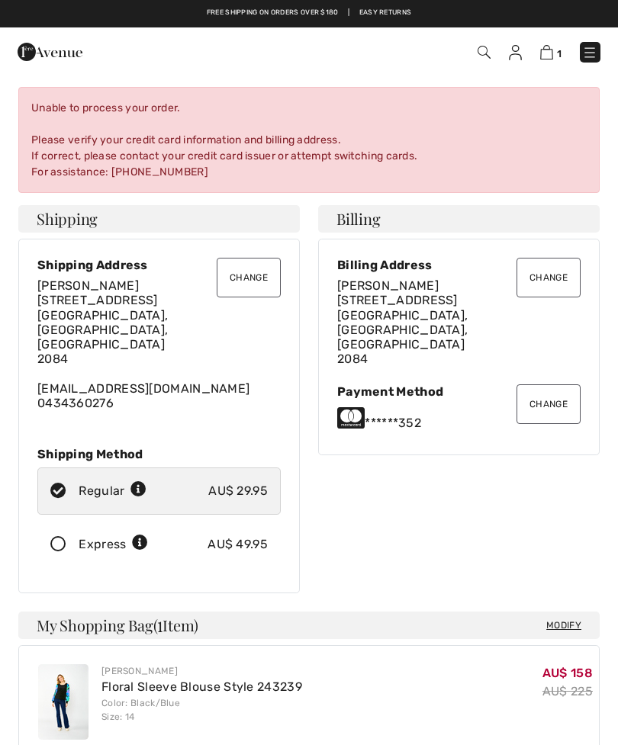
click at [557, 384] on button "Change" at bounding box center [548, 404] width 64 height 40
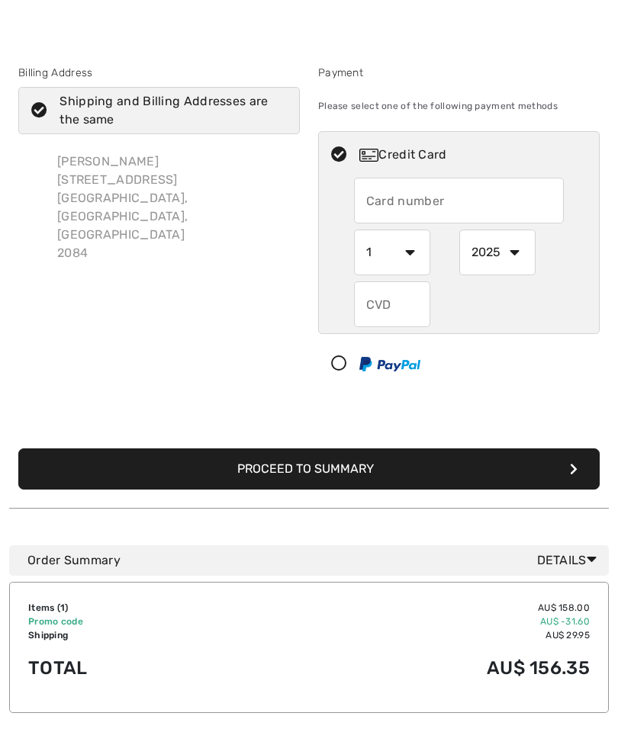
click at [406, 197] on input "text" at bounding box center [459, 201] width 210 height 46
radio input "true"
type input "5163232007233753"
click at [397, 249] on select "1 2 3 4 5 6 7 8 9 10 11 12" at bounding box center [392, 252] width 76 height 46
radio input "true"
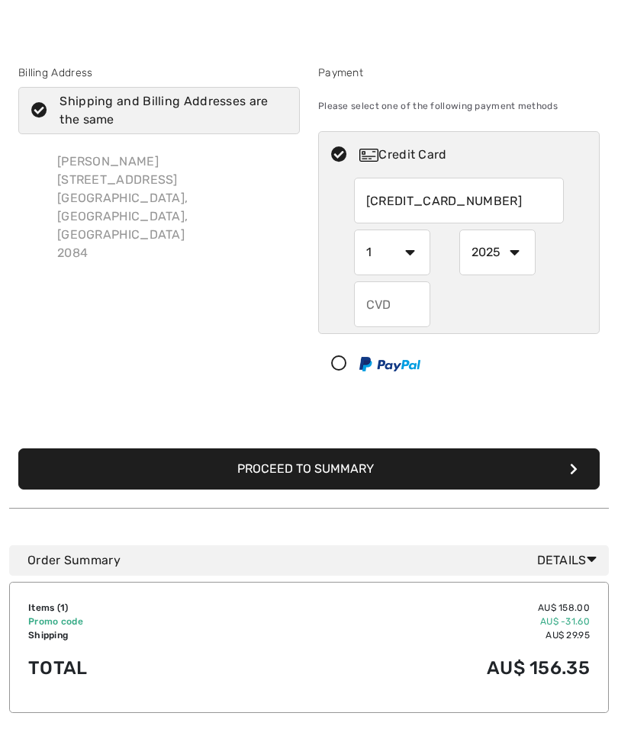
select select "9"
click at [504, 255] on select "2025 2026 2027 2028 2029 2030 2031 2032 2033 2034 2035" at bounding box center [497, 252] width 76 height 46
radio input "true"
select select "2029"
click at [387, 307] on input "text" at bounding box center [392, 304] width 76 height 46
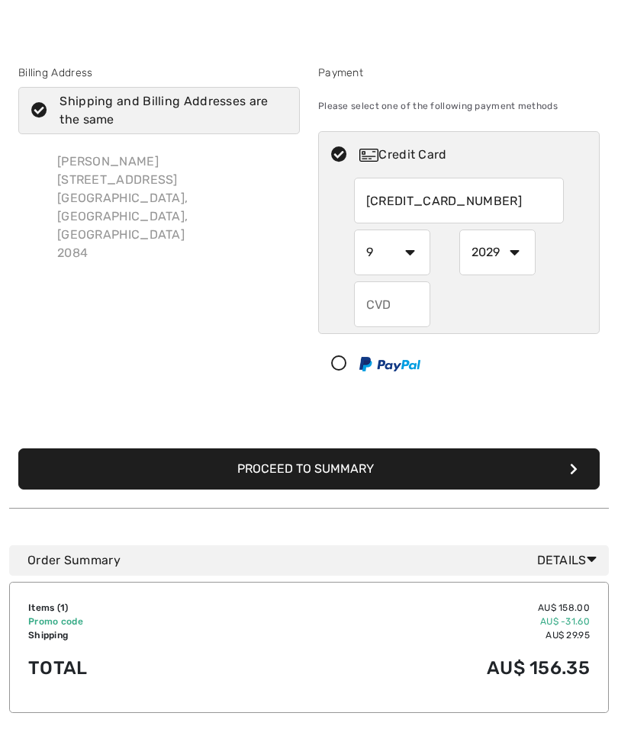
radio input "true"
type input "502"
click at [392, 468] on button "Proceed to Summary" at bounding box center [308, 468] width 581 height 41
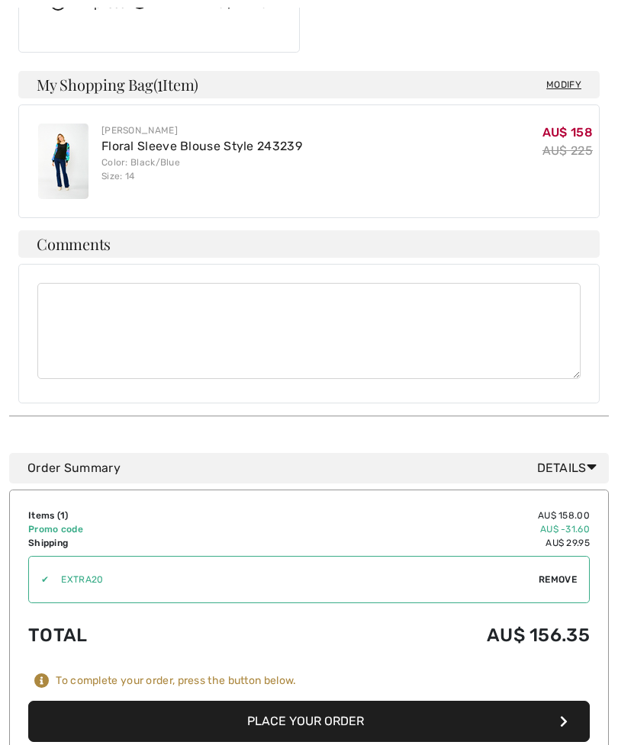
click at [332, 701] on button "Place Your Order" at bounding box center [308, 721] width 561 height 41
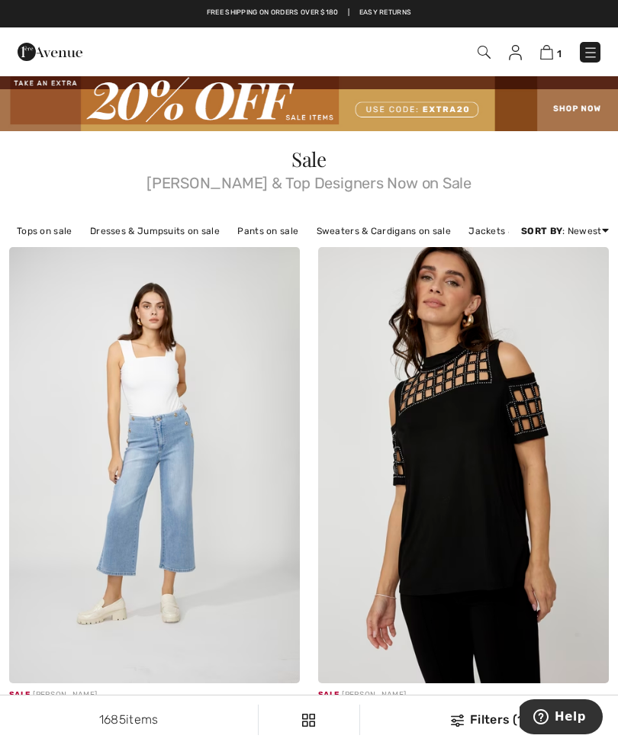
click at [543, 55] on img at bounding box center [546, 52] width 13 height 14
